Goal: Task Accomplishment & Management: Manage account settings

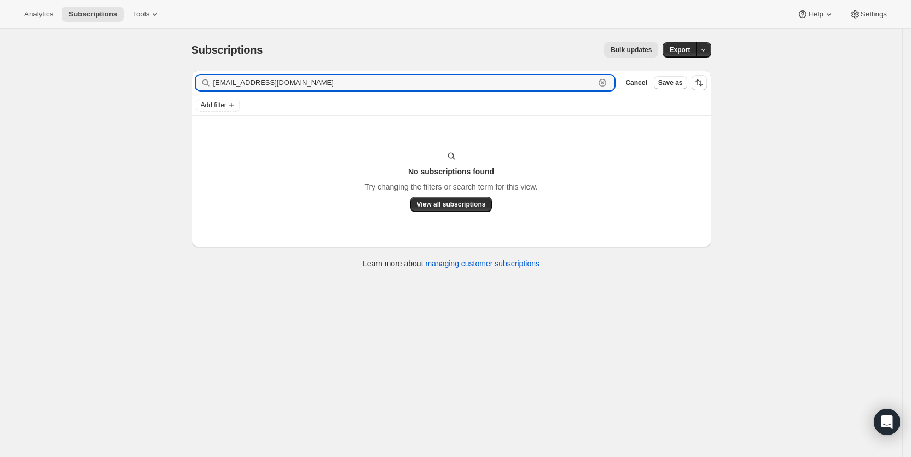
drag, startPoint x: 292, startPoint y: 83, endPoint x: 215, endPoint y: 82, distance: 77.7
click at [215, 82] on div "[EMAIL_ADDRESS][DOMAIN_NAME] Clear" at bounding box center [405, 82] width 419 height 15
paste input "yomara4u@hotmai"
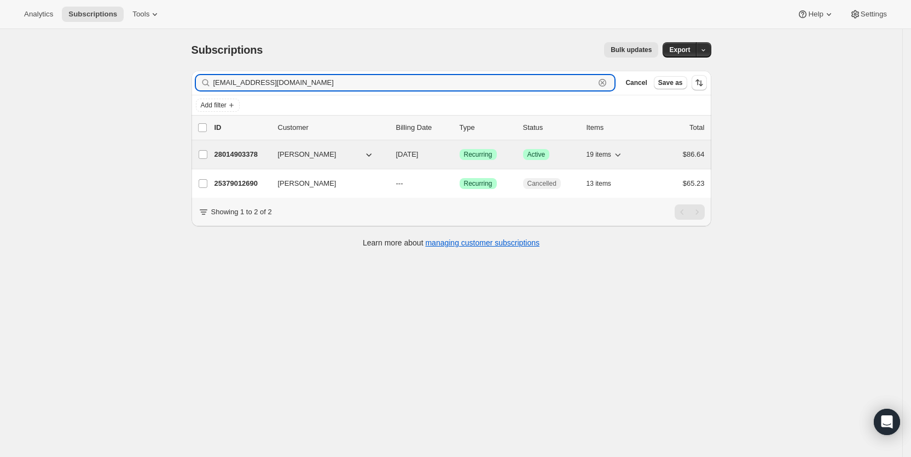
type input "[EMAIL_ADDRESS][DOMAIN_NAME]"
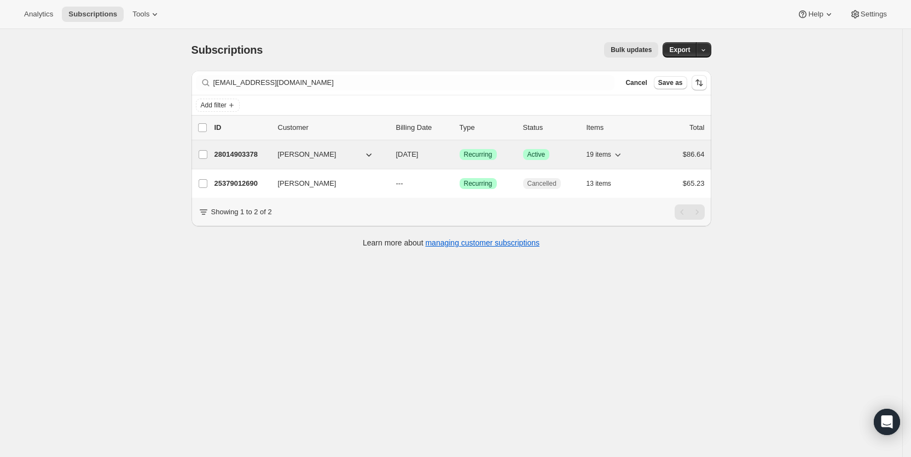
click at [415, 155] on span "[DATE]" at bounding box center [407, 154] width 22 height 8
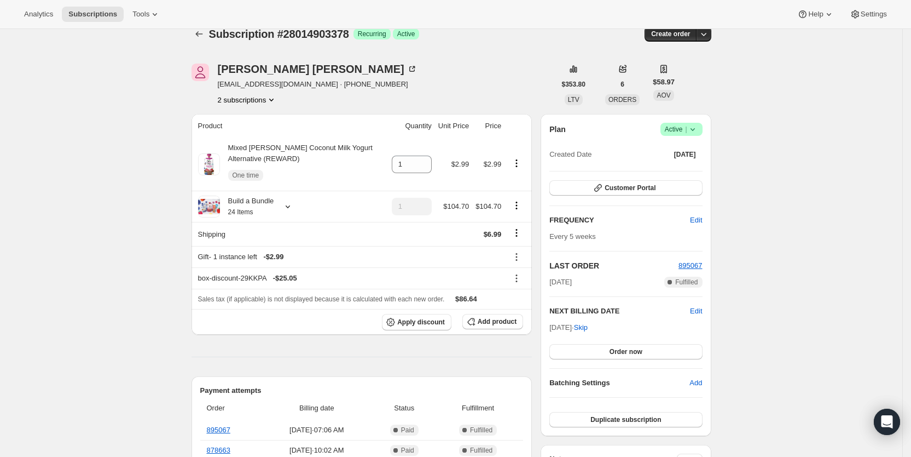
scroll to position [5, 0]
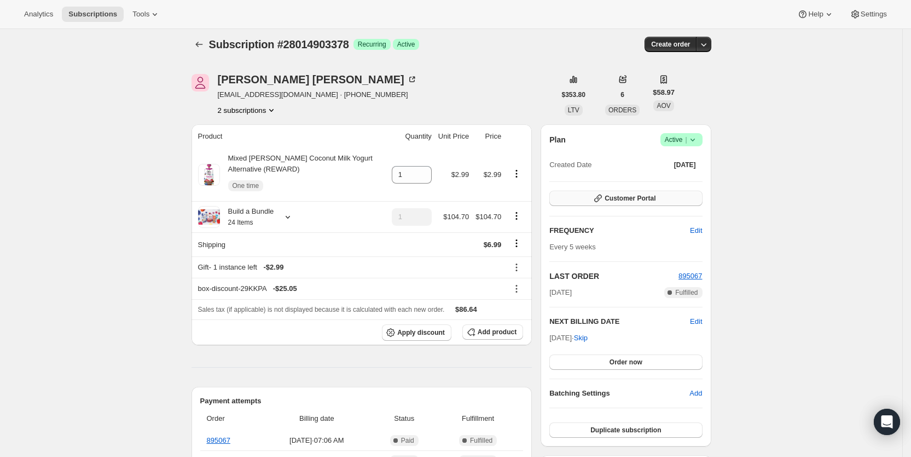
click at [656, 197] on span "Customer Portal" at bounding box center [630, 198] width 51 height 9
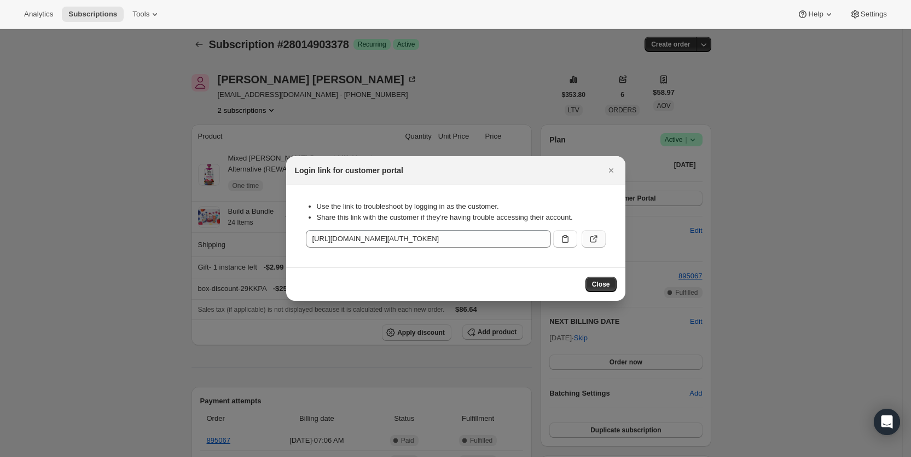
click at [595, 234] on icon ":r8tk:" at bounding box center [593, 238] width 11 height 11
click at [616, 165] on icon "Close" at bounding box center [611, 170] width 11 height 11
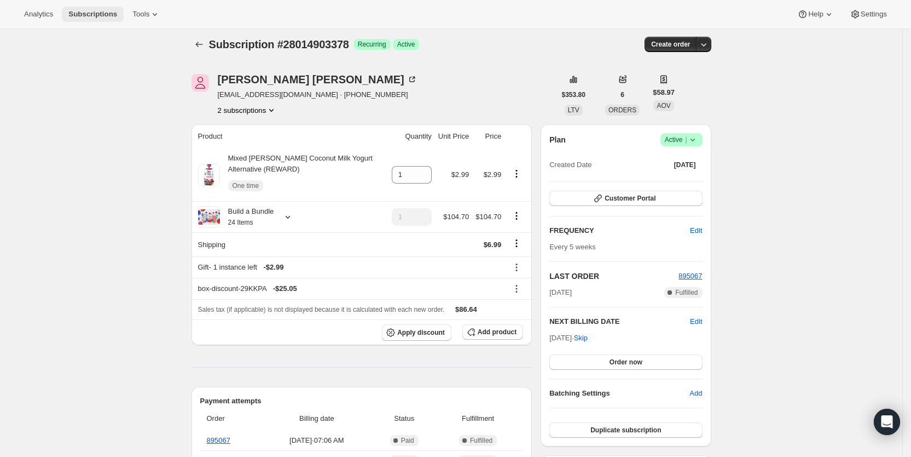
click at [101, 18] on span "Subscriptions" at bounding box center [92, 14] width 49 height 9
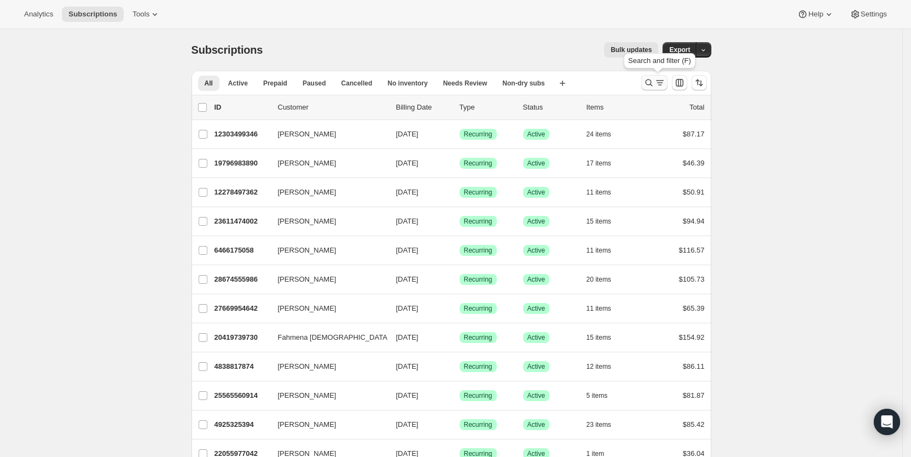
click at [659, 84] on icon "Search and filter results" at bounding box center [660, 82] width 11 height 11
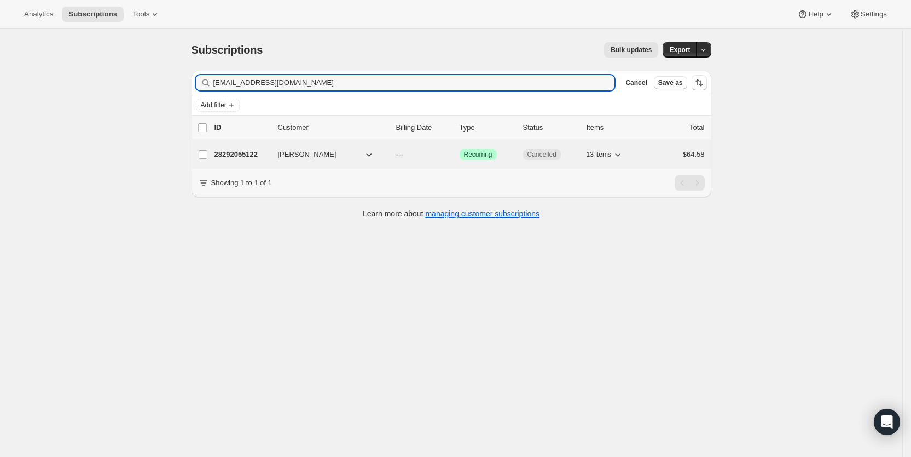
type input "[EMAIL_ADDRESS][DOMAIN_NAME]"
click at [403, 154] on span "---" at bounding box center [399, 154] width 7 height 8
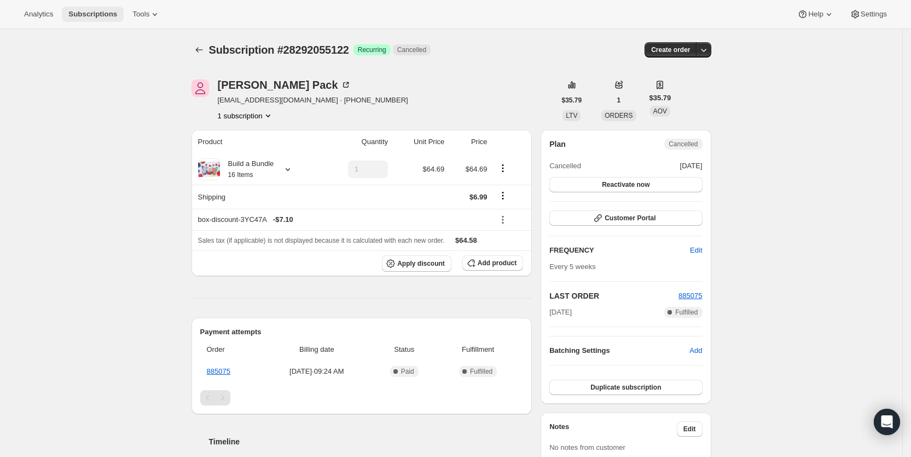
click at [93, 14] on span "Subscriptions" at bounding box center [92, 14] width 49 height 9
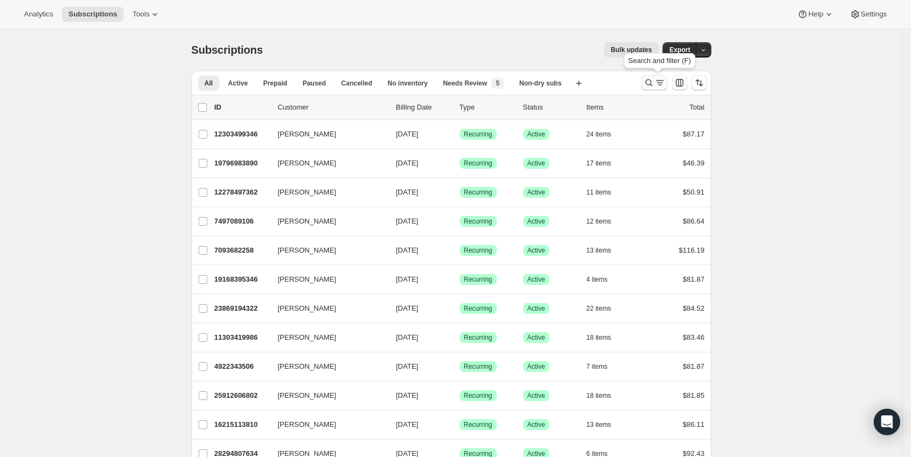
click at [664, 84] on icon "Search and filter results" at bounding box center [660, 82] width 11 height 11
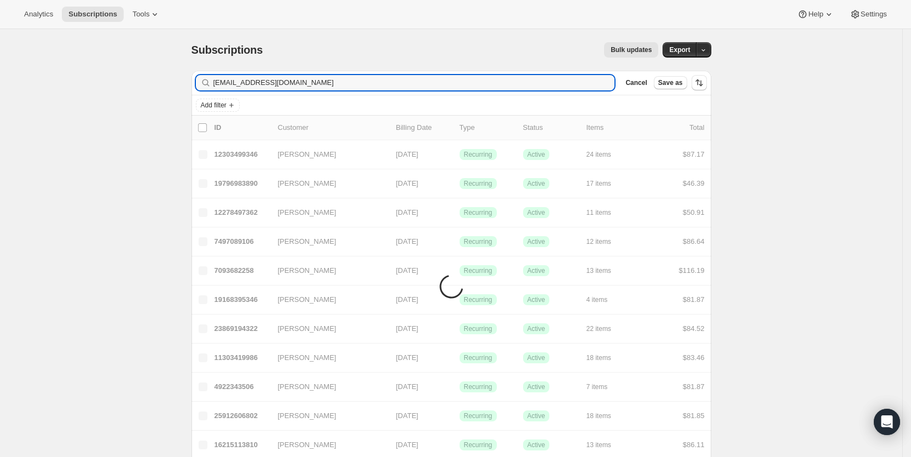
type input "[EMAIL_ADDRESS][DOMAIN_NAME]"
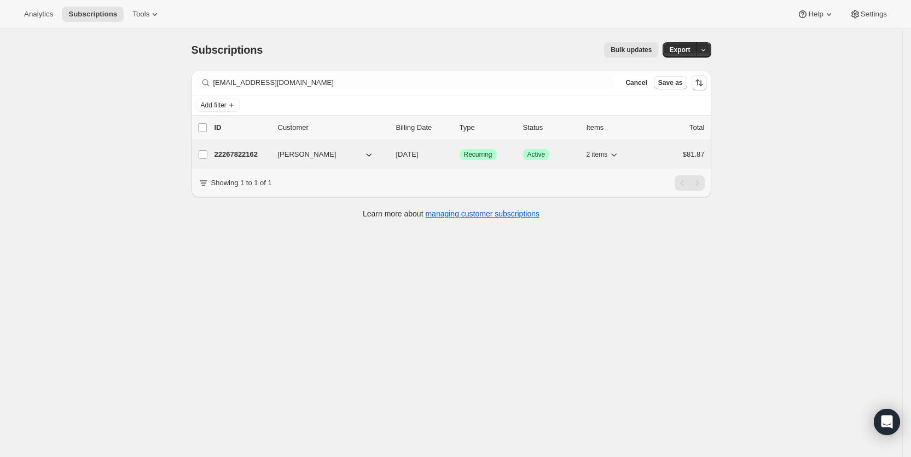
click at [419, 155] on span "[DATE]" at bounding box center [407, 154] width 22 height 8
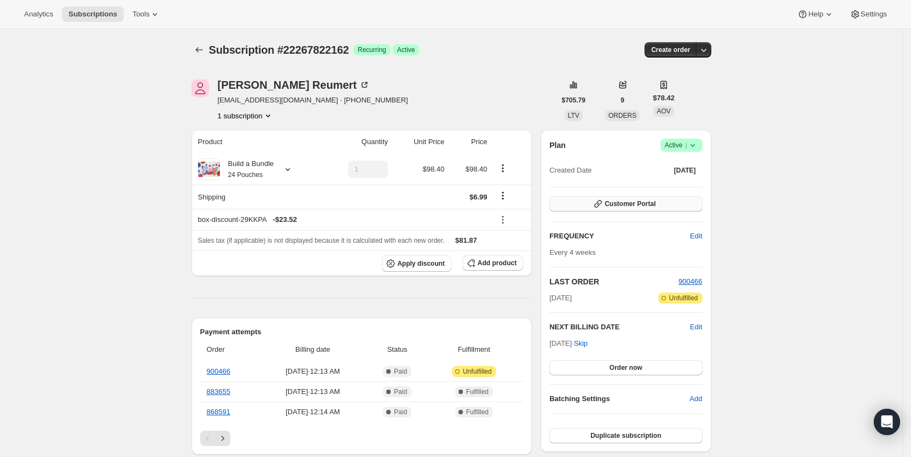
click at [671, 206] on button "Customer Portal" at bounding box center [626, 203] width 153 height 15
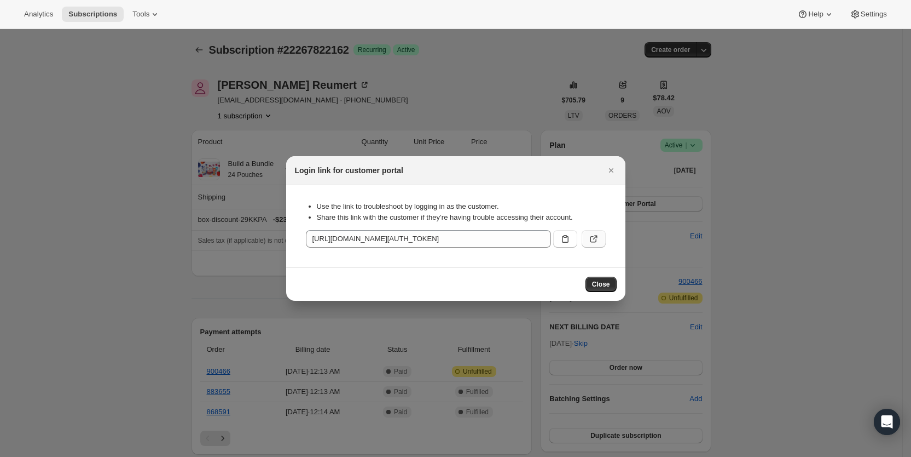
click at [591, 239] on icon ":r9pp:" at bounding box center [593, 239] width 7 height 7
click at [611, 164] on button "Close" at bounding box center [611, 170] width 15 height 15
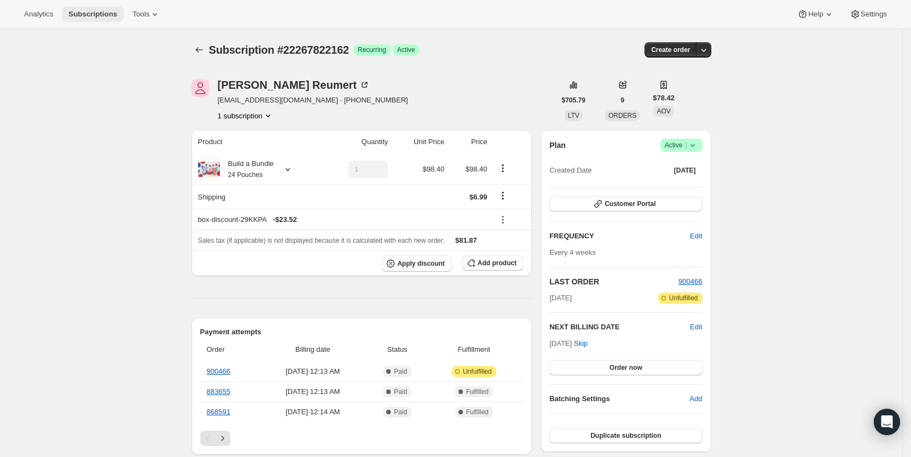
click at [98, 12] on span "Subscriptions" at bounding box center [92, 14] width 49 height 9
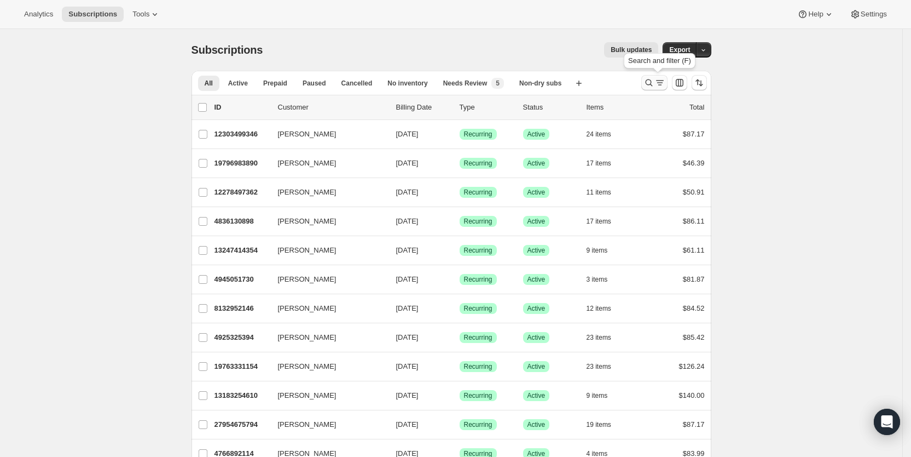
click at [665, 83] on icon "Search and filter results" at bounding box center [660, 82] width 11 height 11
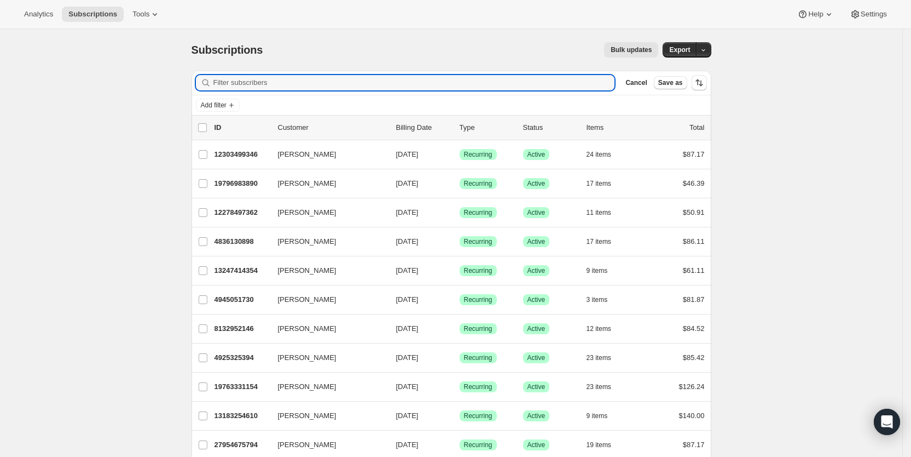
paste input "[EMAIL_ADDRESS][PERSON_NAME][DOMAIN_NAME]"
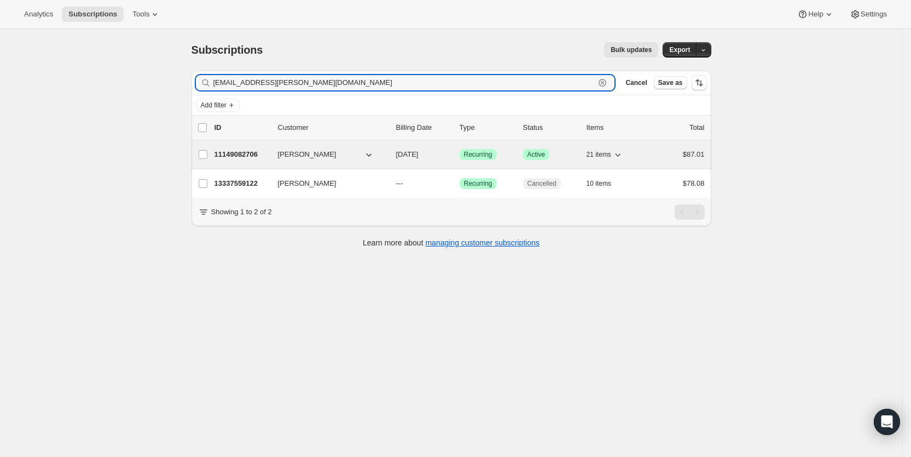
type input "[EMAIL_ADDRESS][PERSON_NAME][DOMAIN_NAME]"
click at [411, 153] on span "[DATE]" at bounding box center [407, 154] width 22 height 8
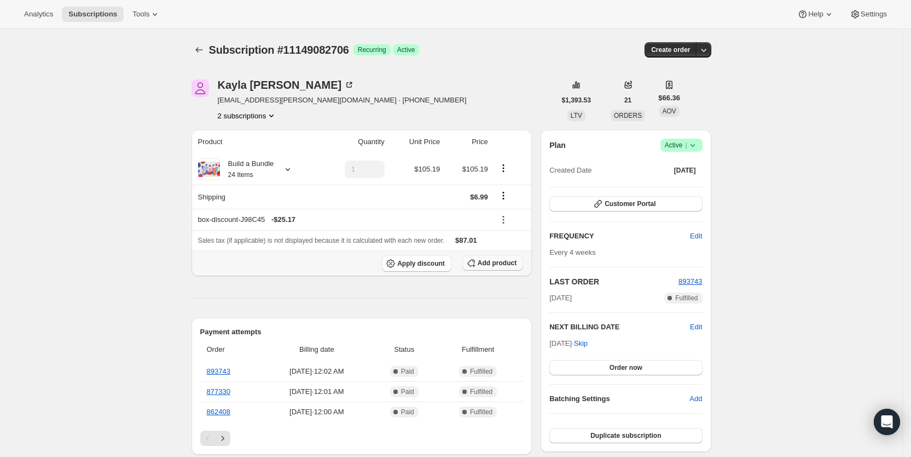
click at [501, 261] on span "Add product" at bounding box center [497, 262] width 39 height 9
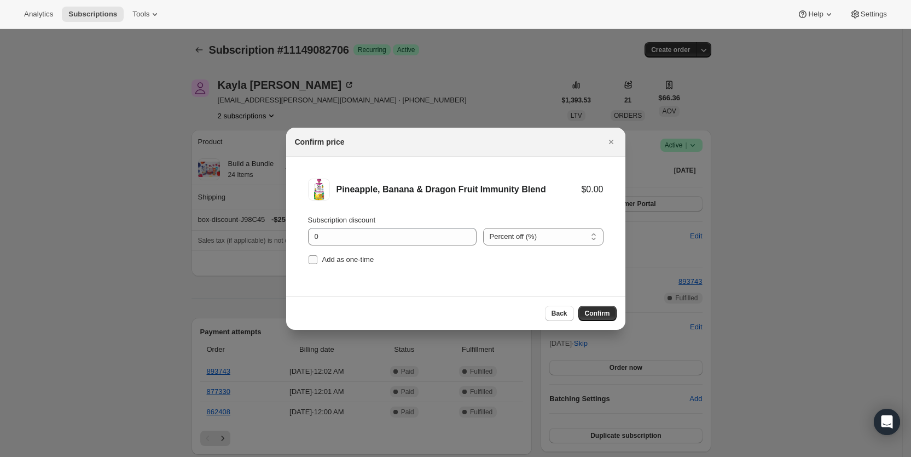
click at [315, 259] on input "Add as one-time" at bounding box center [313, 259] width 9 height 9
checkbox input "true"
click at [593, 312] on span "Confirm" at bounding box center [597, 313] width 25 height 9
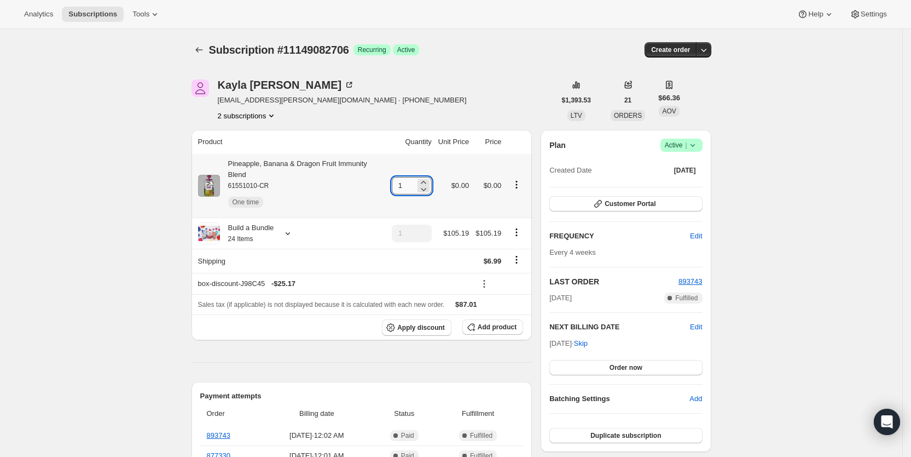
click at [406, 178] on input "1" at bounding box center [404, 186] width 24 height 18
click at [411, 179] on input "1" at bounding box center [404, 186] width 24 height 18
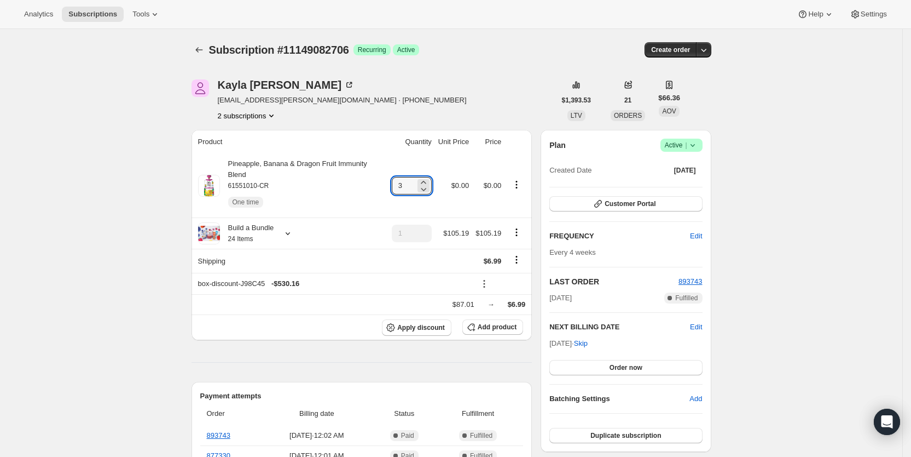
type input "3"
click at [513, 57] on div "Subscription #11149082706. This page is ready Subscription #11149082706 Success…" at bounding box center [452, 50] width 520 height 42
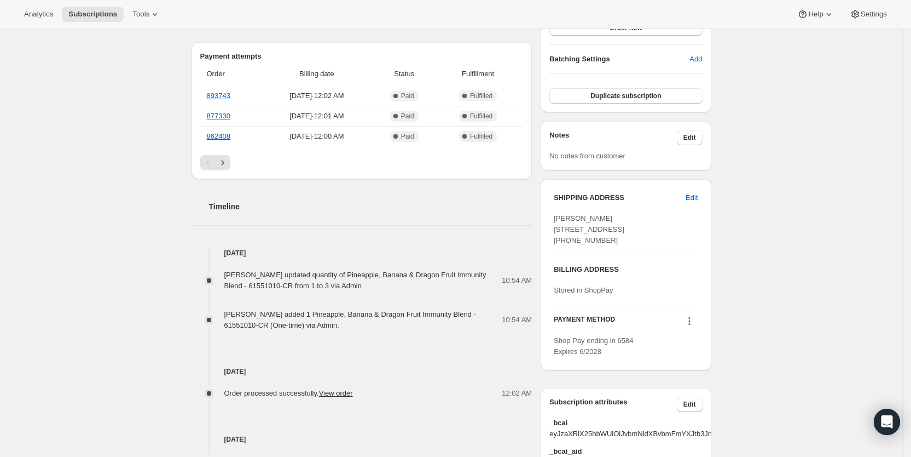
scroll to position [354, 0]
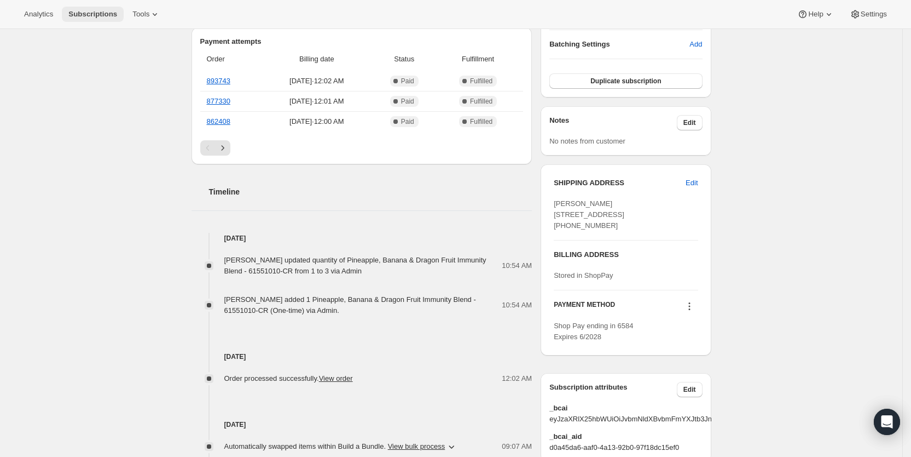
click at [93, 15] on span "Subscriptions" at bounding box center [92, 14] width 49 height 9
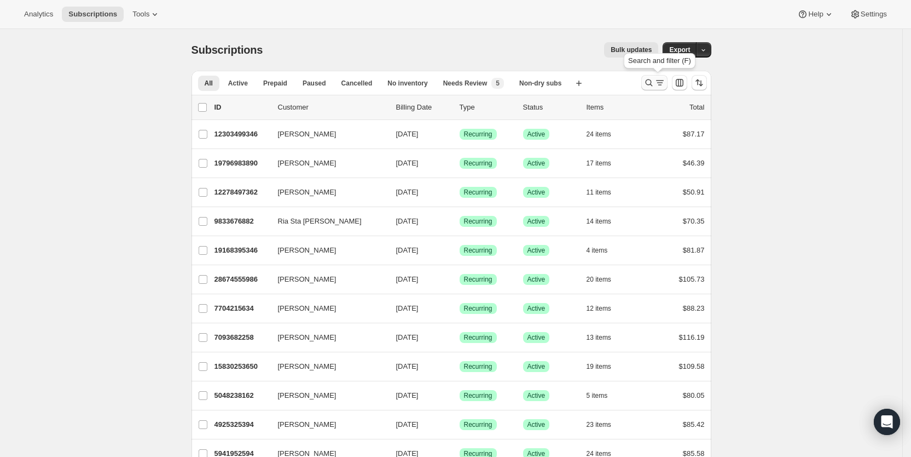
click at [662, 84] on icon "Search and filter results" at bounding box center [660, 82] width 11 height 11
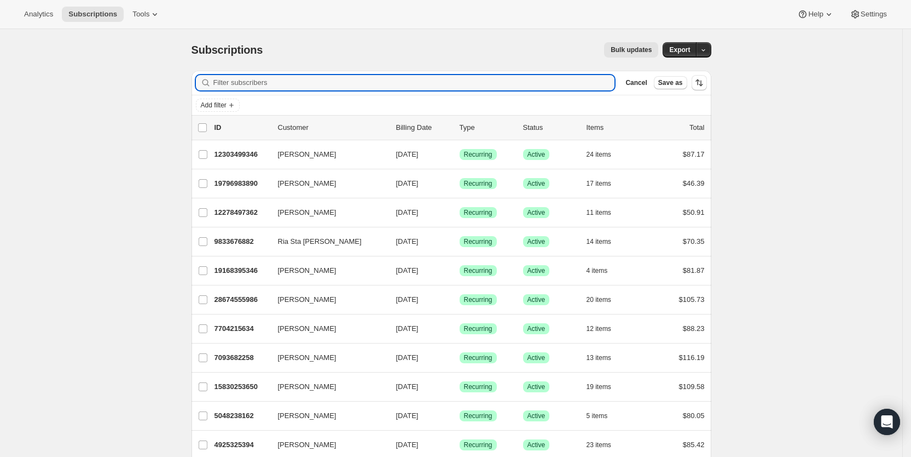
paste input "[EMAIL_ADDRESS][DOMAIN_NAME]"
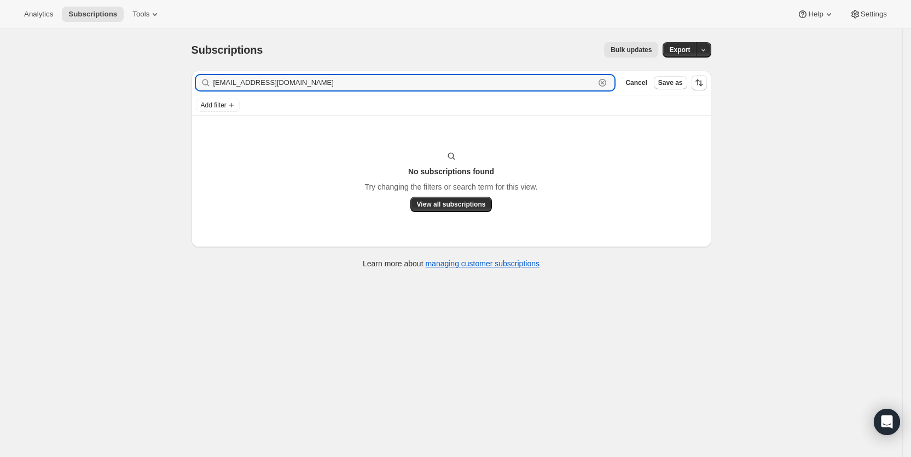
drag, startPoint x: 320, startPoint y: 89, endPoint x: 216, endPoint y: 84, distance: 104.1
click at [216, 84] on div "[EMAIL_ADDRESS][DOMAIN_NAME] Clear" at bounding box center [405, 82] width 419 height 15
paste input "[PERSON_NAME].t"
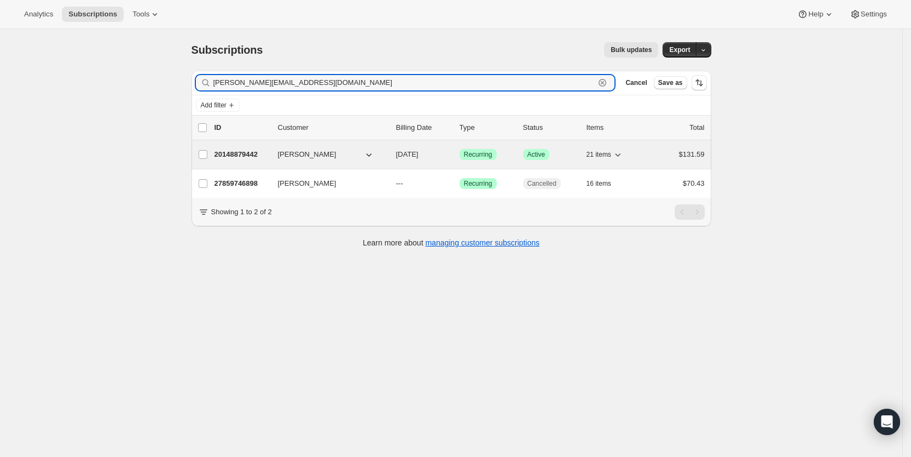
type input "[PERSON_NAME][EMAIL_ADDRESS][DOMAIN_NAME]"
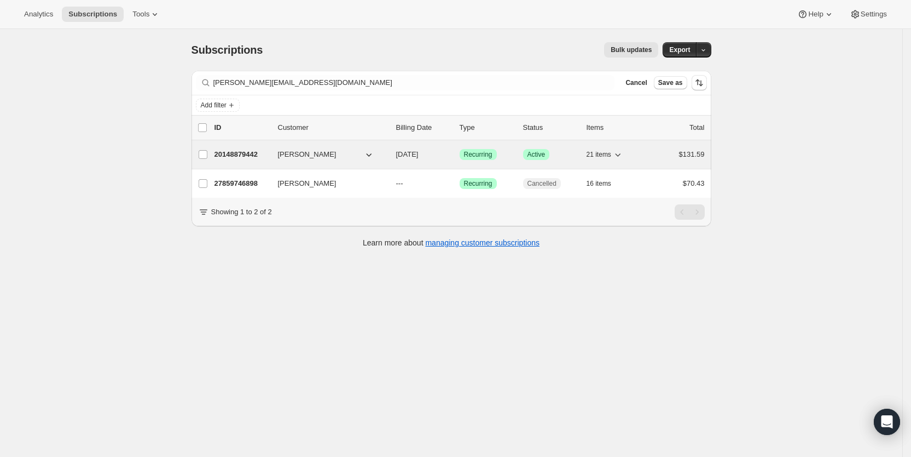
click at [440, 154] on p "[DATE]" at bounding box center [423, 154] width 55 height 11
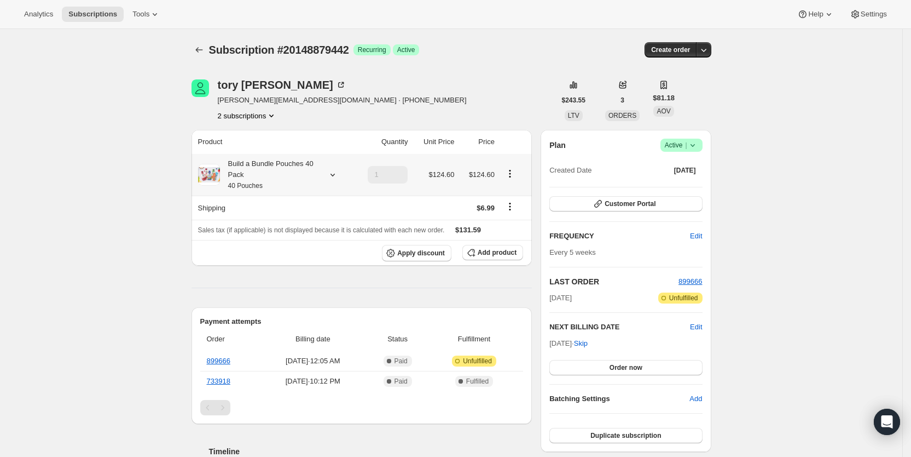
click at [334, 175] on icon at bounding box center [332, 174] width 11 height 11
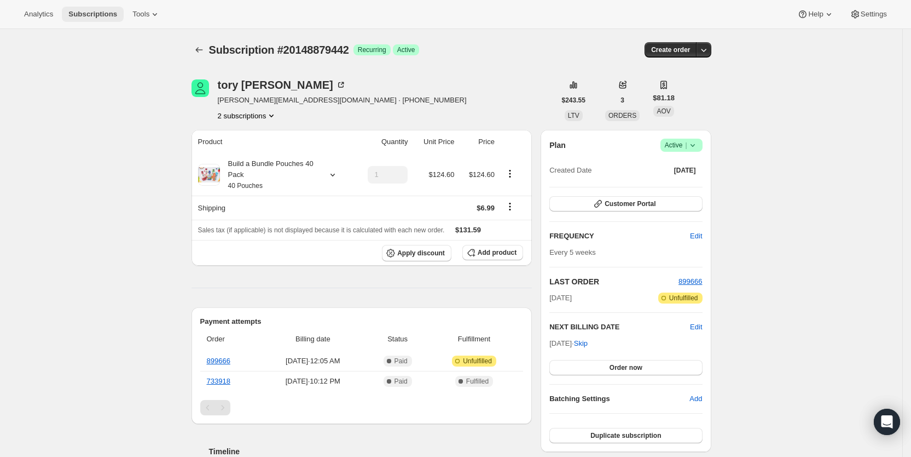
click at [86, 12] on span "Subscriptions" at bounding box center [92, 14] width 49 height 9
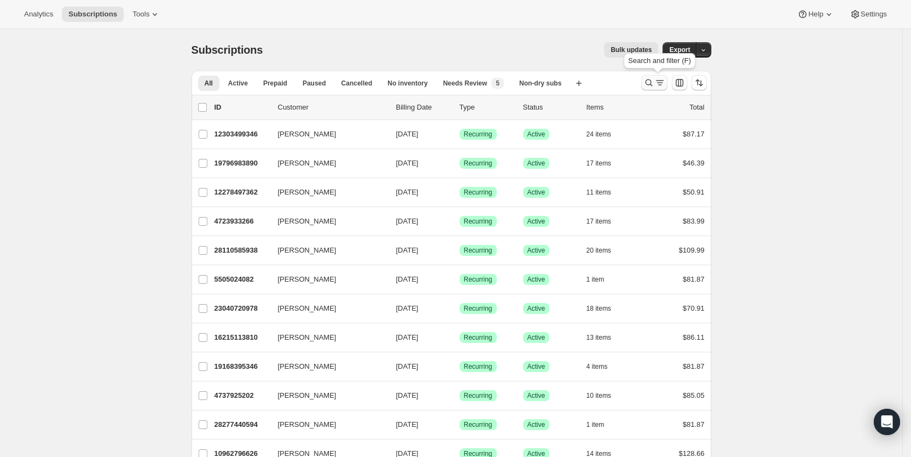
click at [666, 83] on icon "Search and filter results" at bounding box center [660, 82] width 11 height 11
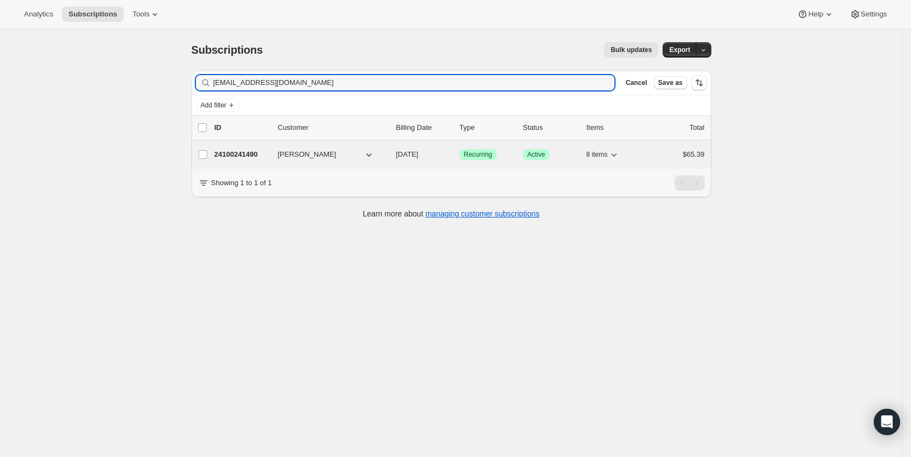
type input "[EMAIL_ADDRESS][DOMAIN_NAME]"
click at [418, 157] on span "[DATE]" at bounding box center [407, 154] width 22 height 8
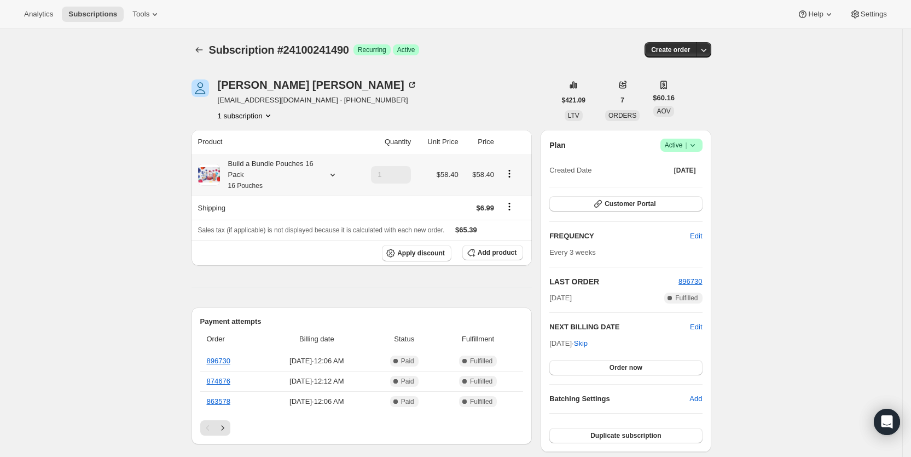
click at [336, 176] on icon at bounding box center [332, 174] width 11 height 11
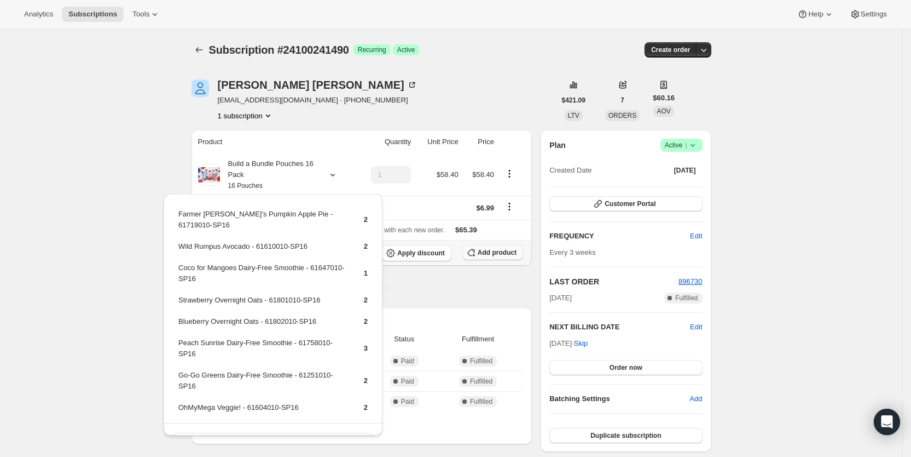
click at [505, 254] on span "Add product" at bounding box center [497, 252] width 39 height 9
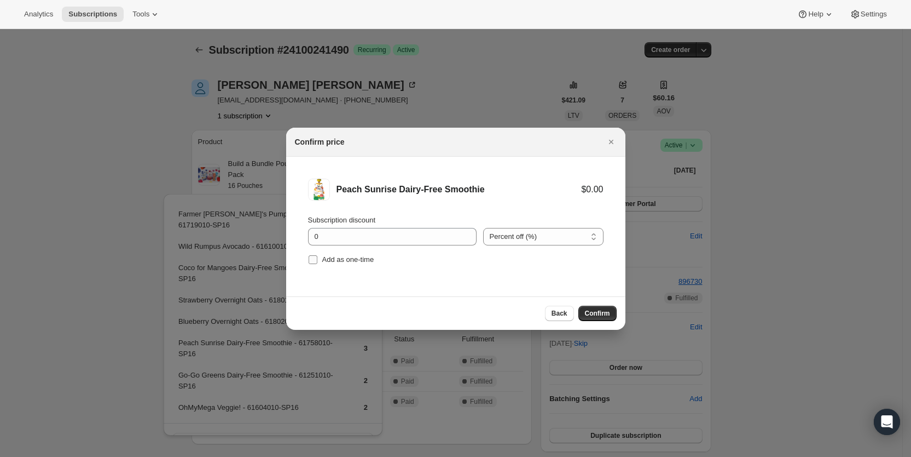
drag, startPoint x: 308, startPoint y: 258, endPoint x: 315, endPoint y: 260, distance: 6.8
click at [309, 259] on input "Add as one-time" at bounding box center [313, 259] width 9 height 9
checkbox input "true"
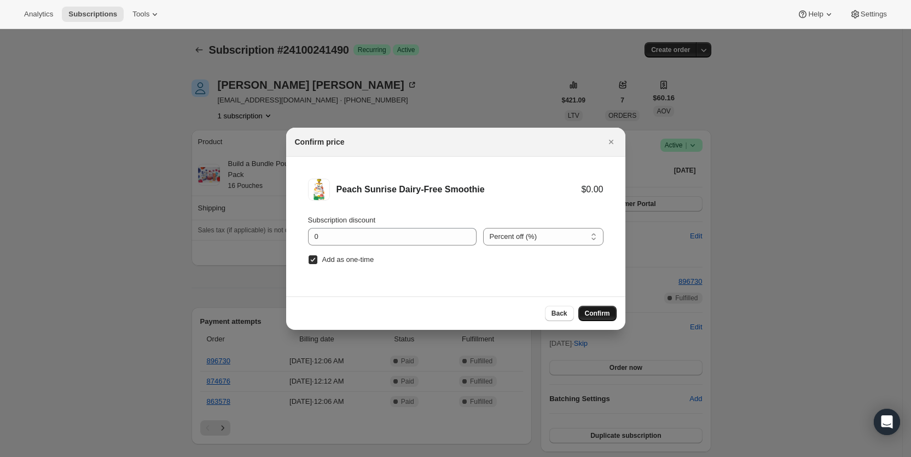
click at [589, 310] on span "Confirm" at bounding box center [597, 313] width 25 height 9
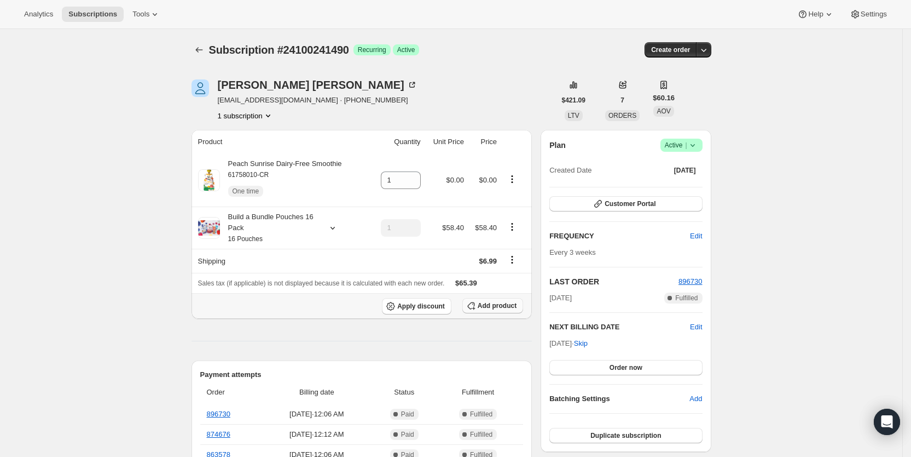
click at [500, 307] on span "Add product" at bounding box center [497, 305] width 39 height 9
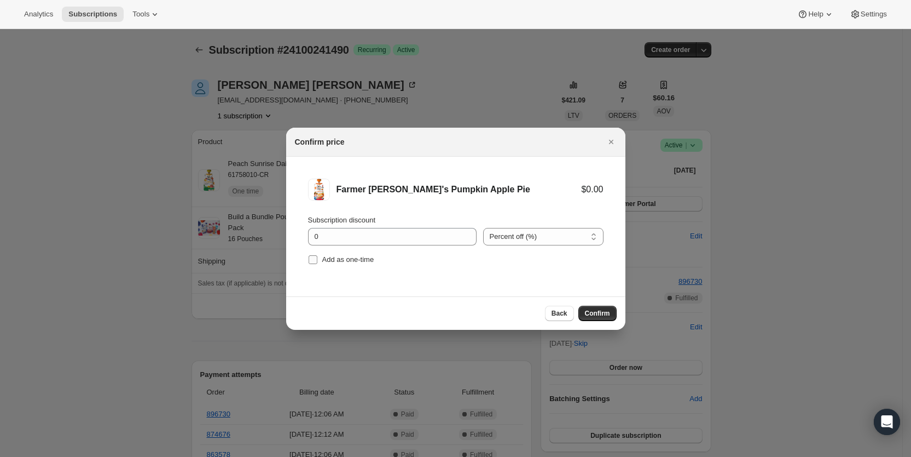
click at [340, 261] on span "Add as one-time" at bounding box center [348, 259] width 52 height 8
click at [318, 261] on input "Add as one-time" at bounding box center [313, 259] width 9 height 9
checkbox input "true"
click at [603, 313] on span "Confirm" at bounding box center [597, 313] width 25 height 9
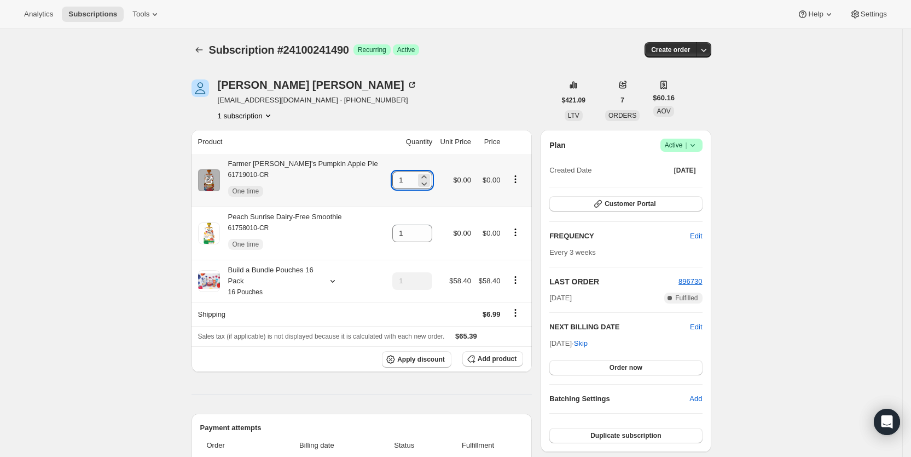
drag, startPoint x: 390, startPoint y: 182, endPoint x: 399, endPoint y: 182, distance: 8.8
click at [399, 182] on input "1" at bounding box center [404, 180] width 24 height 18
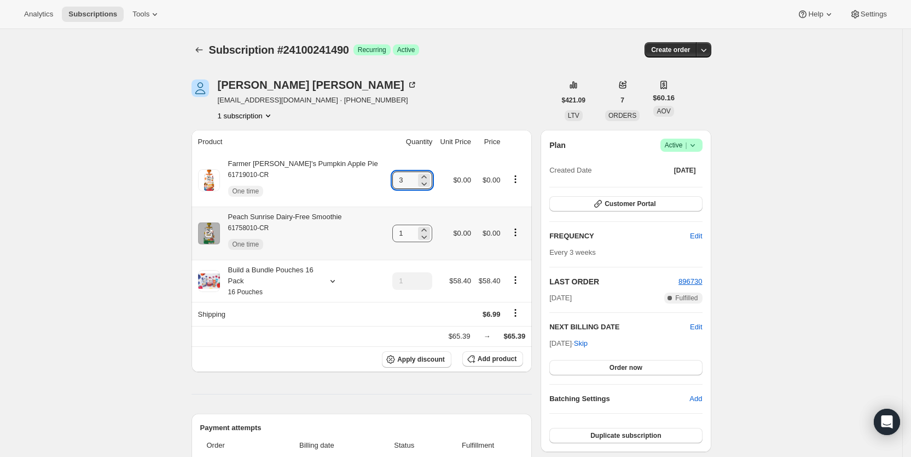
type input "3"
drag, startPoint x: 390, startPoint y: 235, endPoint x: 402, endPoint y: 232, distance: 12.5
click at [400, 232] on input "1" at bounding box center [404, 233] width 24 height 18
type input "3"
click at [484, 86] on div "[PERSON_NAME] [EMAIL_ADDRESS][DOMAIN_NAME] · [PHONE_NUMBER] 1 subscription" at bounding box center [374, 100] width 364 height 42
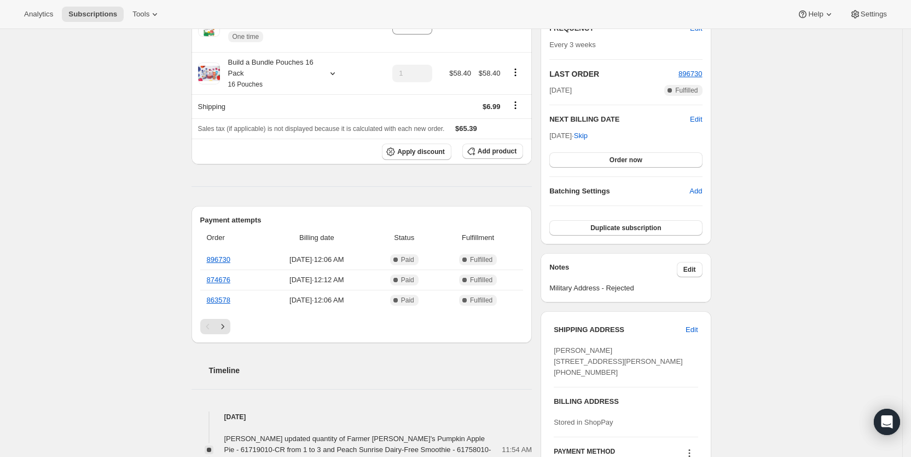
scroll to position [209, 0]
